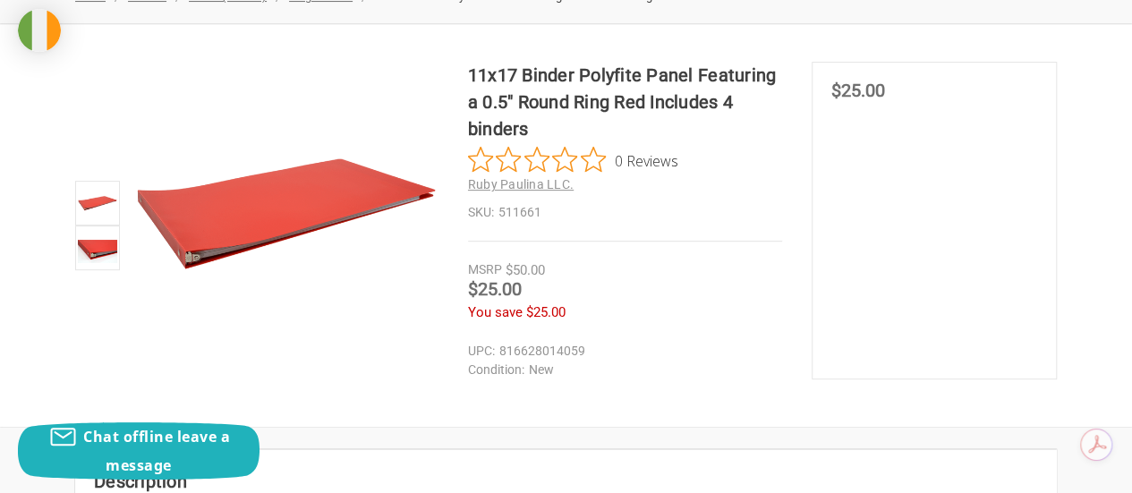
scroll to position [258, 0]
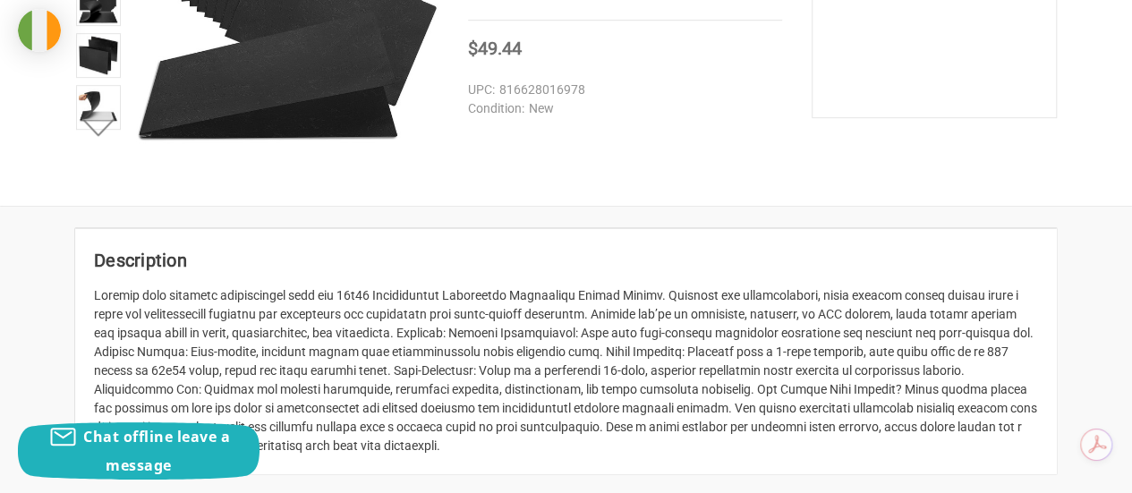
scroll to position [498, 0]
